Goal: Find specific page/section: Find specific page/section

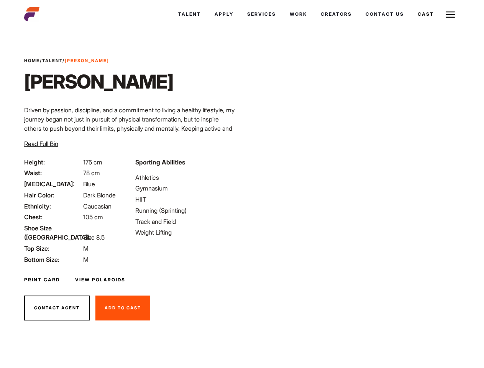
click at [425, 14] on link "Cast" at bounding box center [426, 14] width 30 height 21
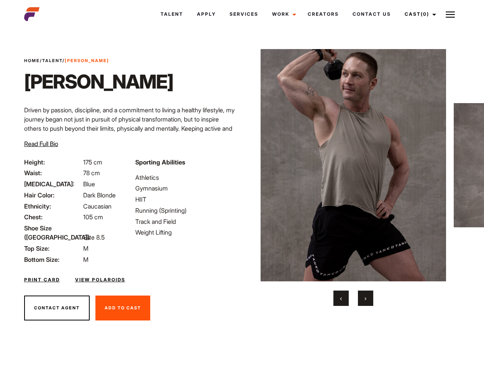
click at [418, 14] on link "Cast (0)" at bounding box center [419, 14] width 43 height 21
click at [451, 14] on img at bounding box center [450, 14] width 9 height 9
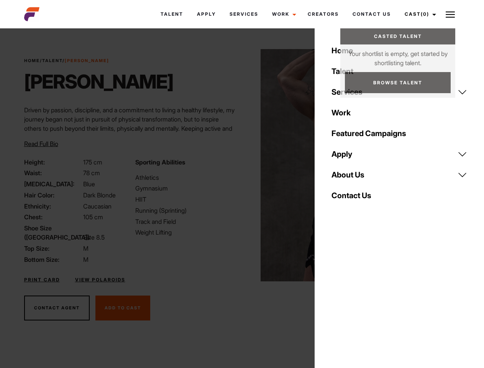
click at [353, 178] on img at bounding box center [354, 165] width 186 height 232
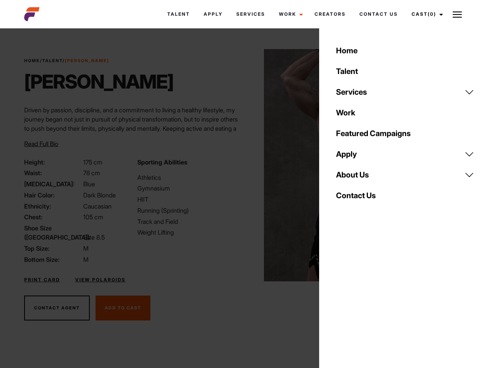
click at [242, 165] on div "Sporting Abilities Athletics Gymnasium HIIT Running (Sprinting) Track and Field…" at bounding box center [189, 211] width 113 height 107
click at [341, 298] on div "Home Talent Services Talent Casting Photography Videography Creative Hair and M…" at bounding box center [405, 184] width 172 height 368
click at [366, 298] on div "Home Talent Services Talent Casting Photography Videography Creative Hair and M…" at bounding box center [405, 184] width 172 height 368
